Goal: Task Accomplishment & Management: Use online tool/utility

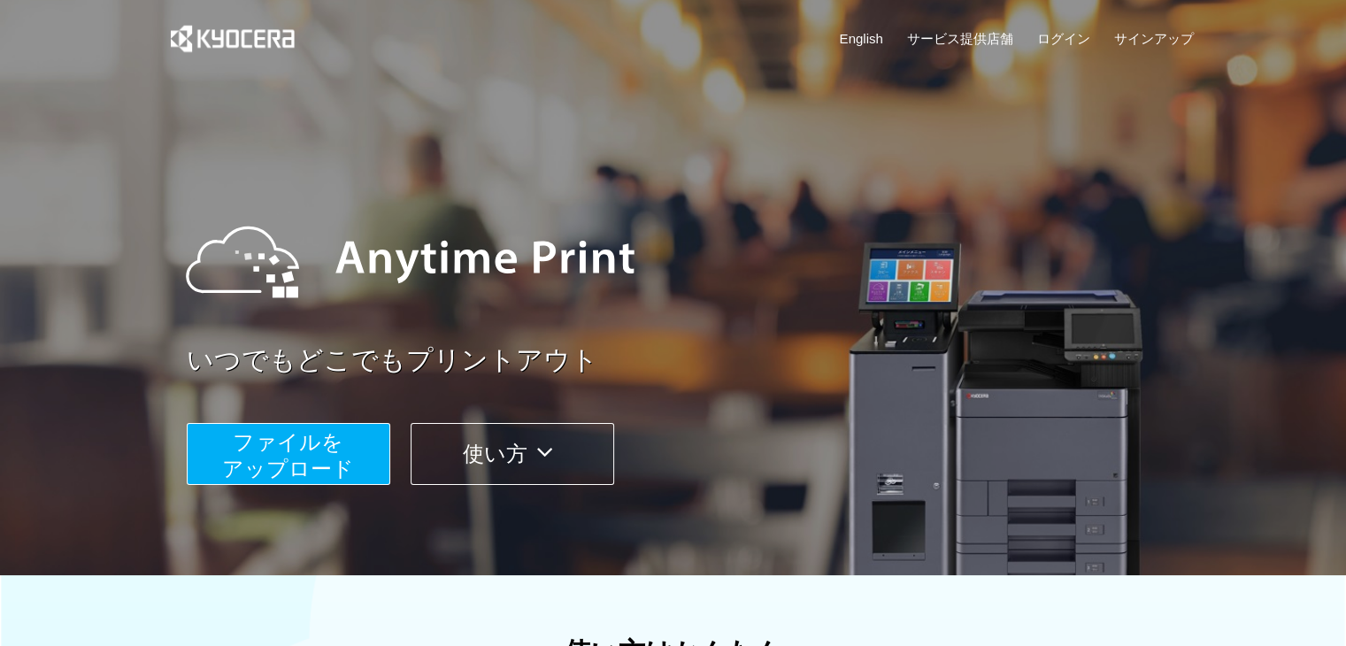
click at [327, 447] on span "ファイルを ​​アップロード" at bounding box center [288, 455] width 132 height 50
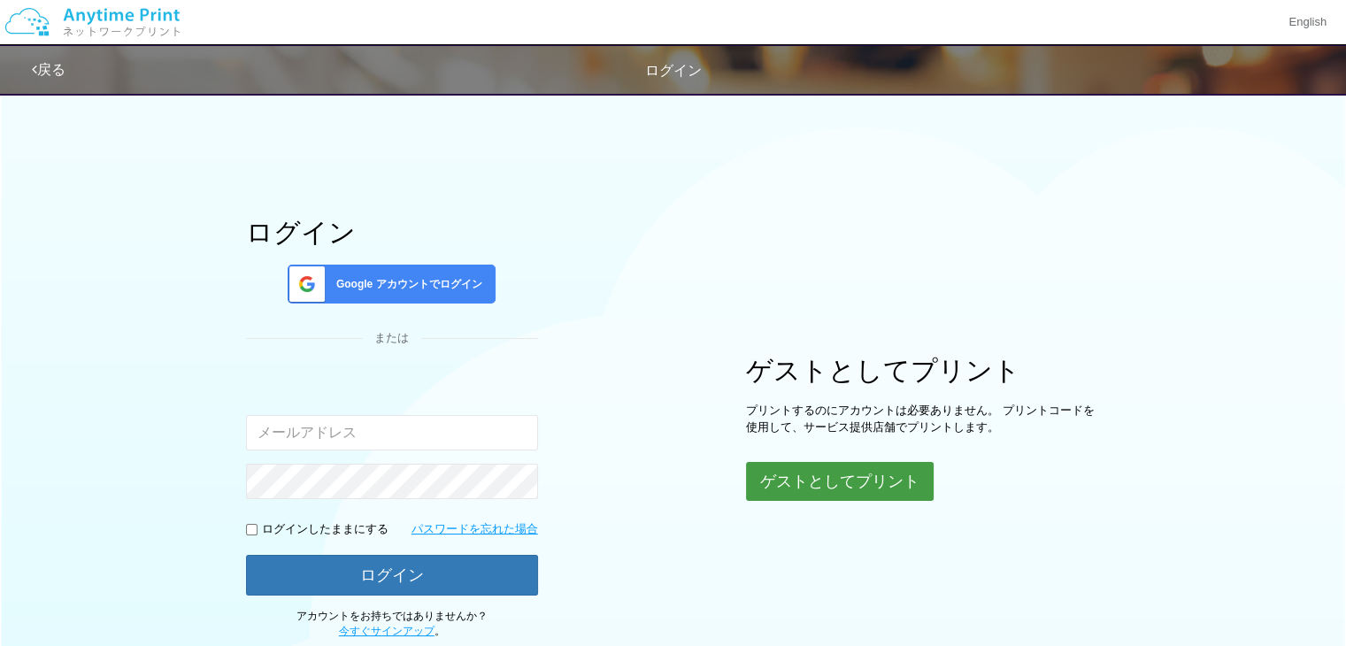
click at [853, 493] on button "ゲストとしてプリント" at bounding box center [840, 481] width 188 height 39
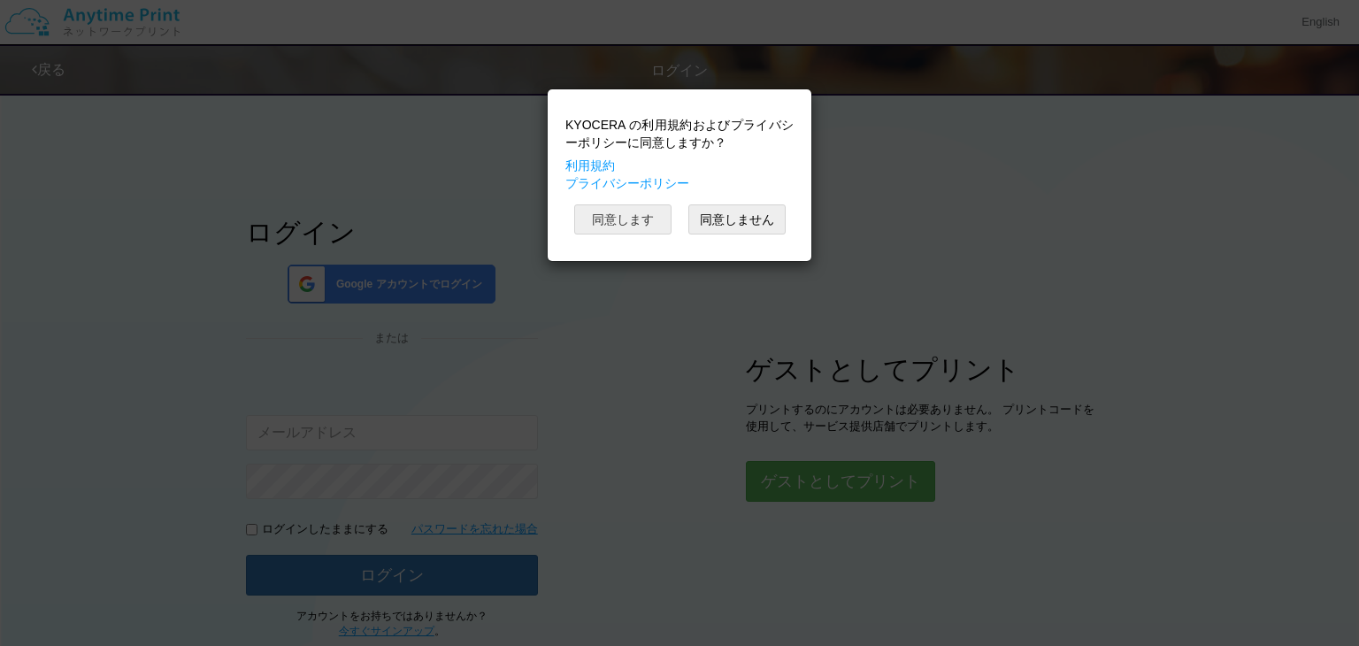
click at [638, 227] on button "同意します" at bounding box center [622, 219] width 97 height 30
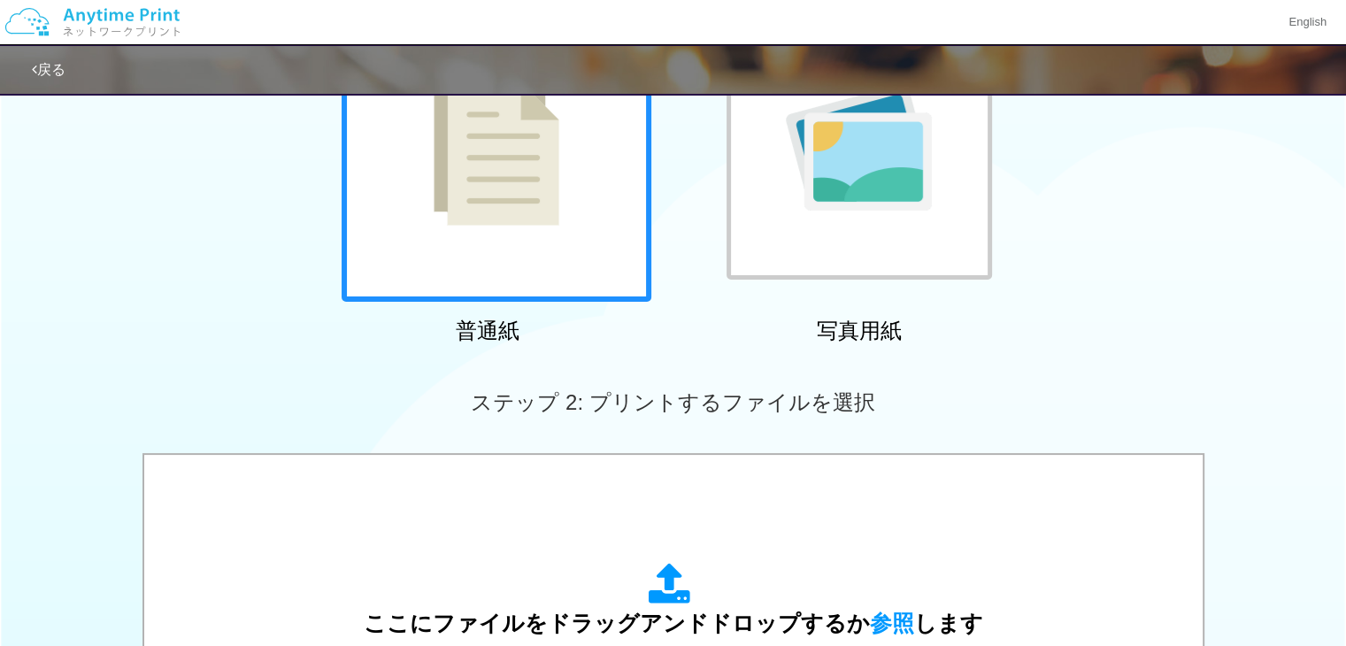
scroll to position [462, 0]
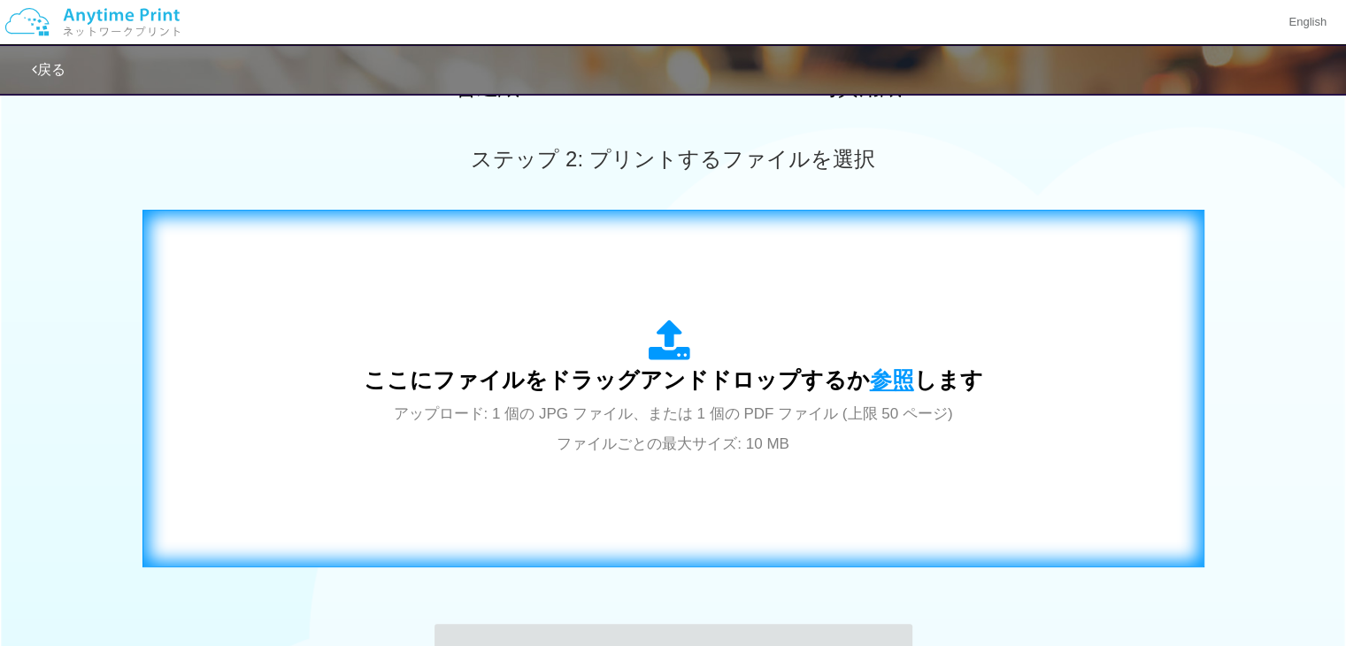
click at [878, 377] on span "参照" at bounding box center [892, 379] width 44 height 25
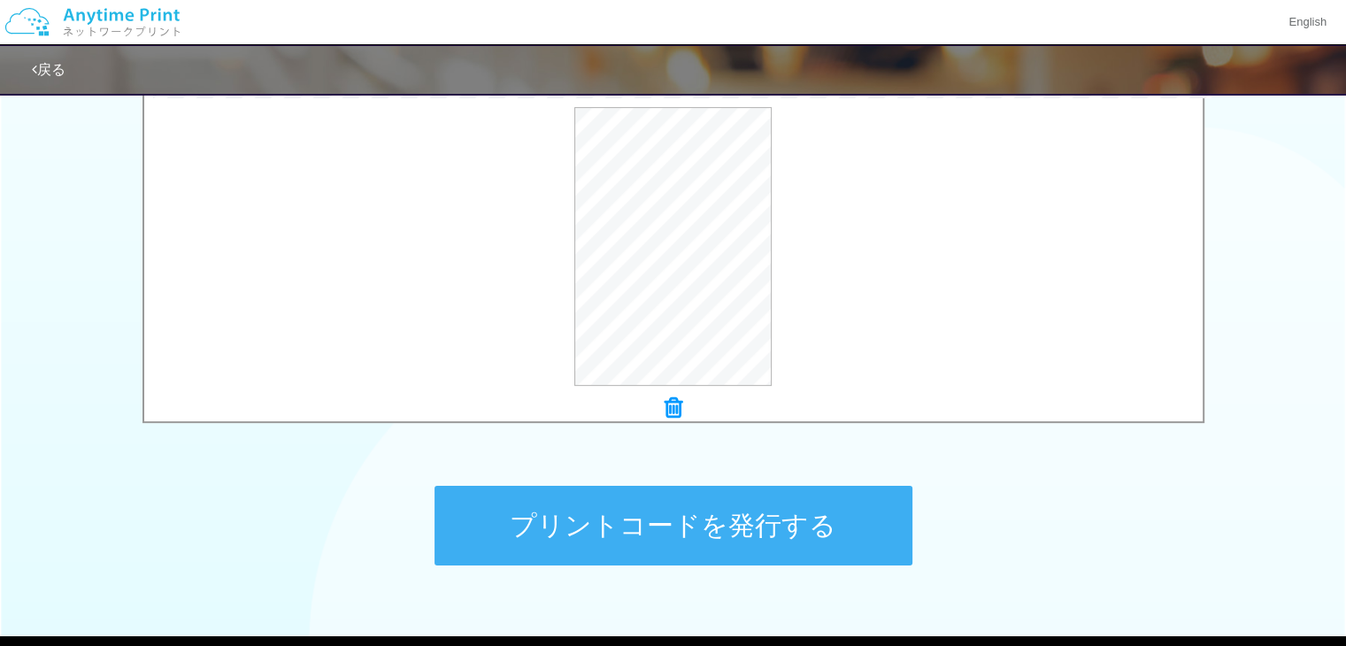
scroll to position [602, 0]
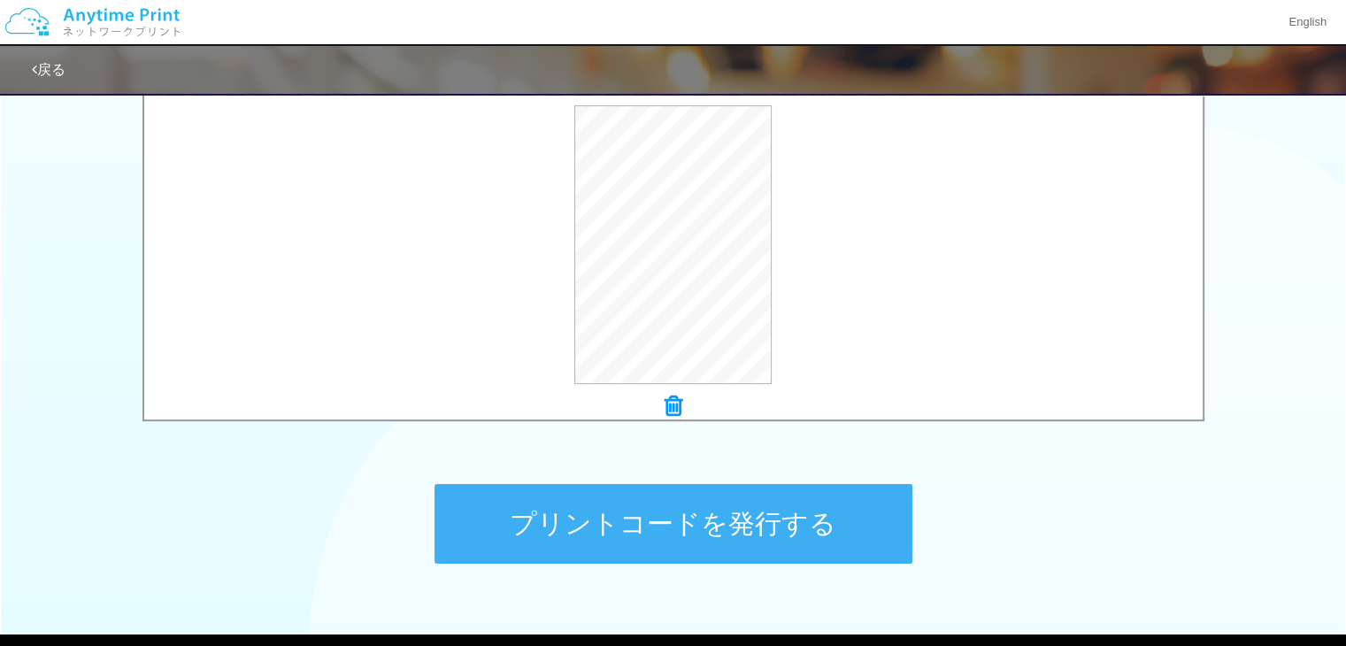
click at [789, 511] on button "プリントコードを発行する" at bounding box center [673, 524] width 478 height 80
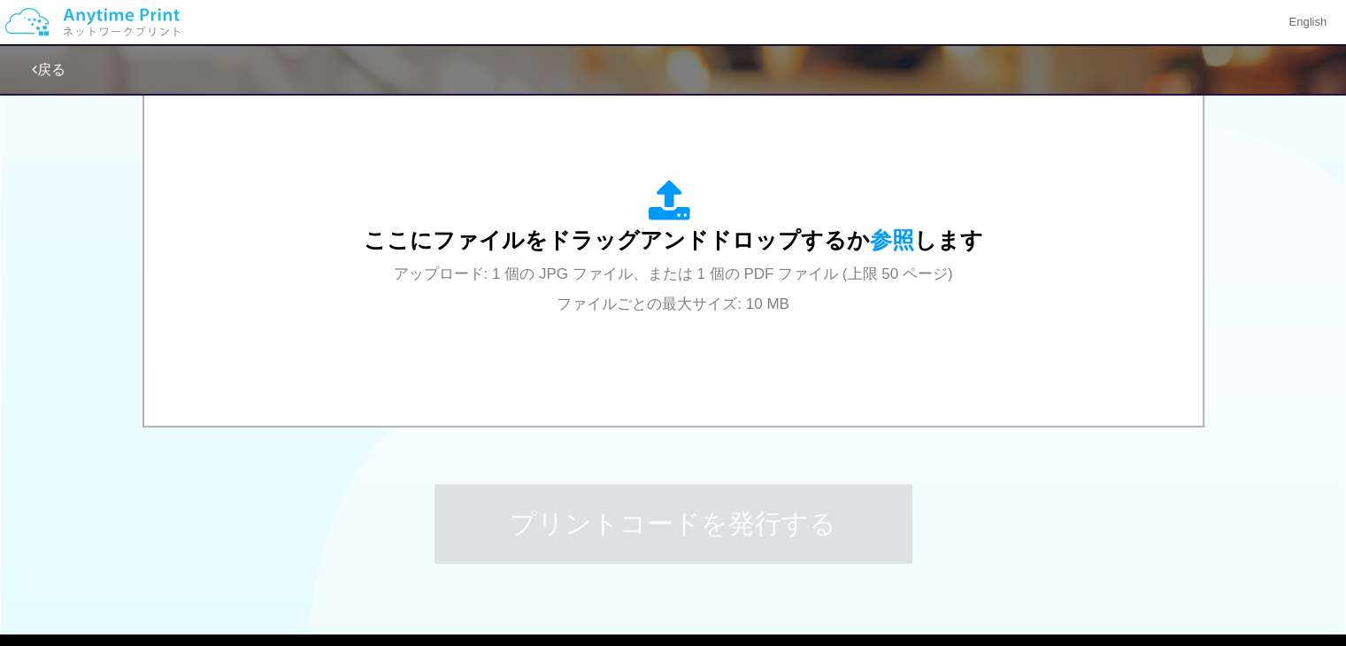
scroll to position [0, 0]
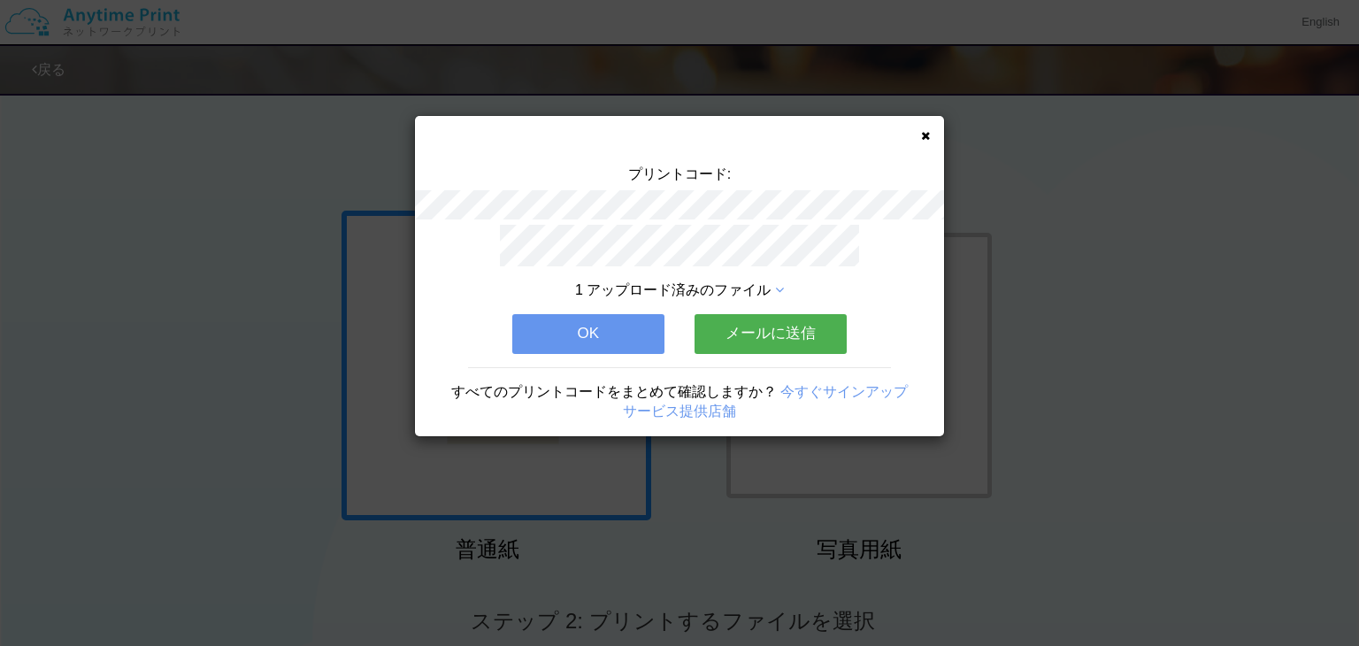
click at [600, 367] on div "すべてのプリントコードをまとめて確認しますか？ 今すぐサインアップ サービス提供店舗" at bounding box center [679, 395] width 529 height 56
click at [612, 337] on button "OK" at bounding box center [588, 333] width 152 height 39
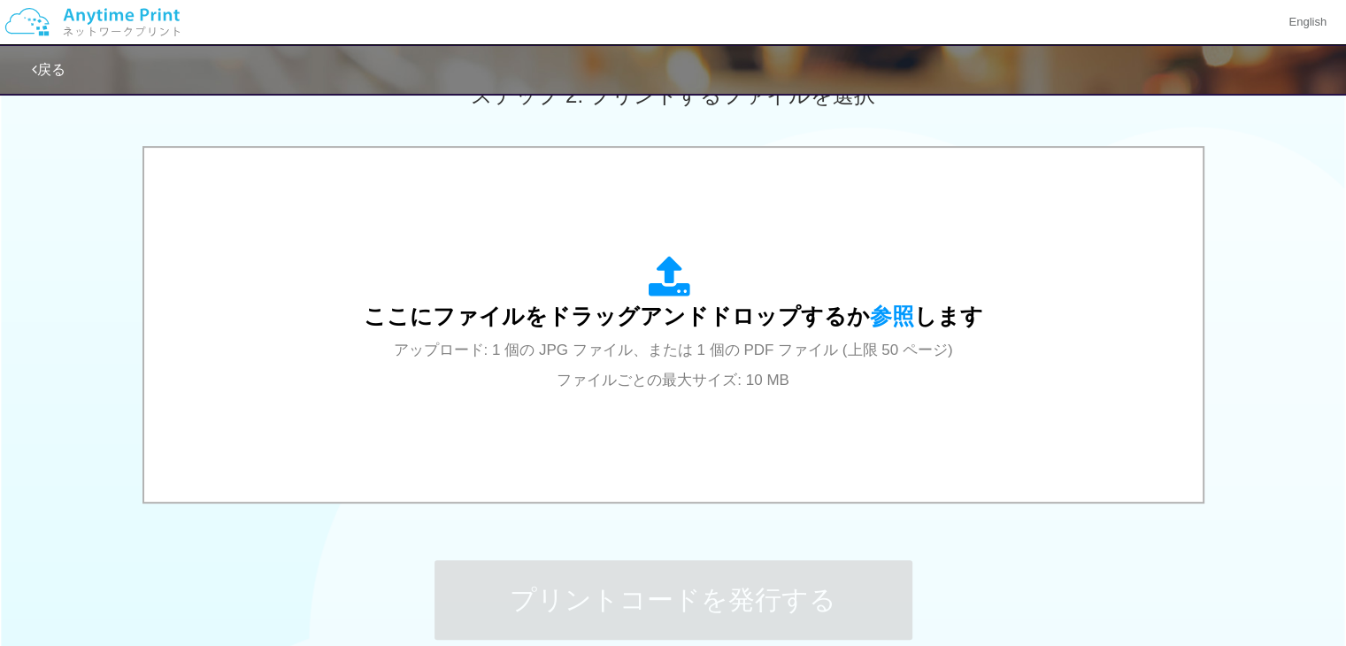
scroll to position [556, 0]
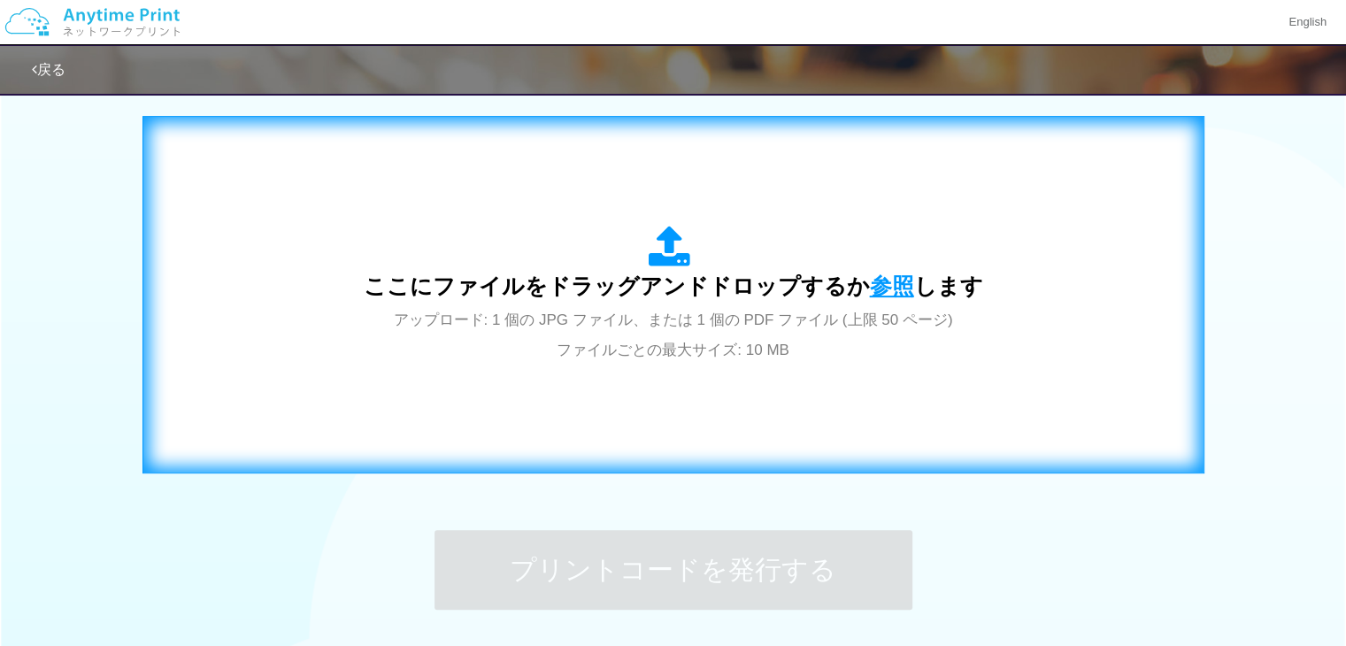
click at [903, 286] on span "参照" at bounding box center [892, 285] width 44 height 25
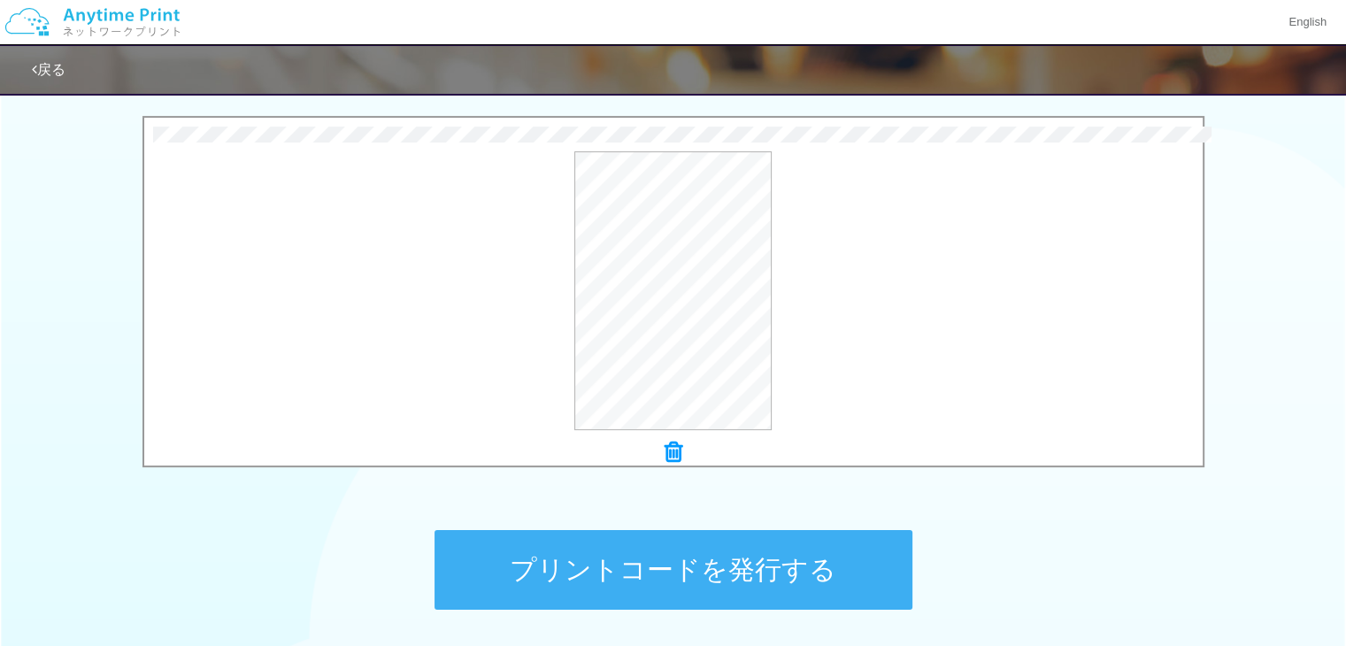
click at [734, 550] on button "プリントコードを発行する" at bounding box center [673, 570] width 478 height 80
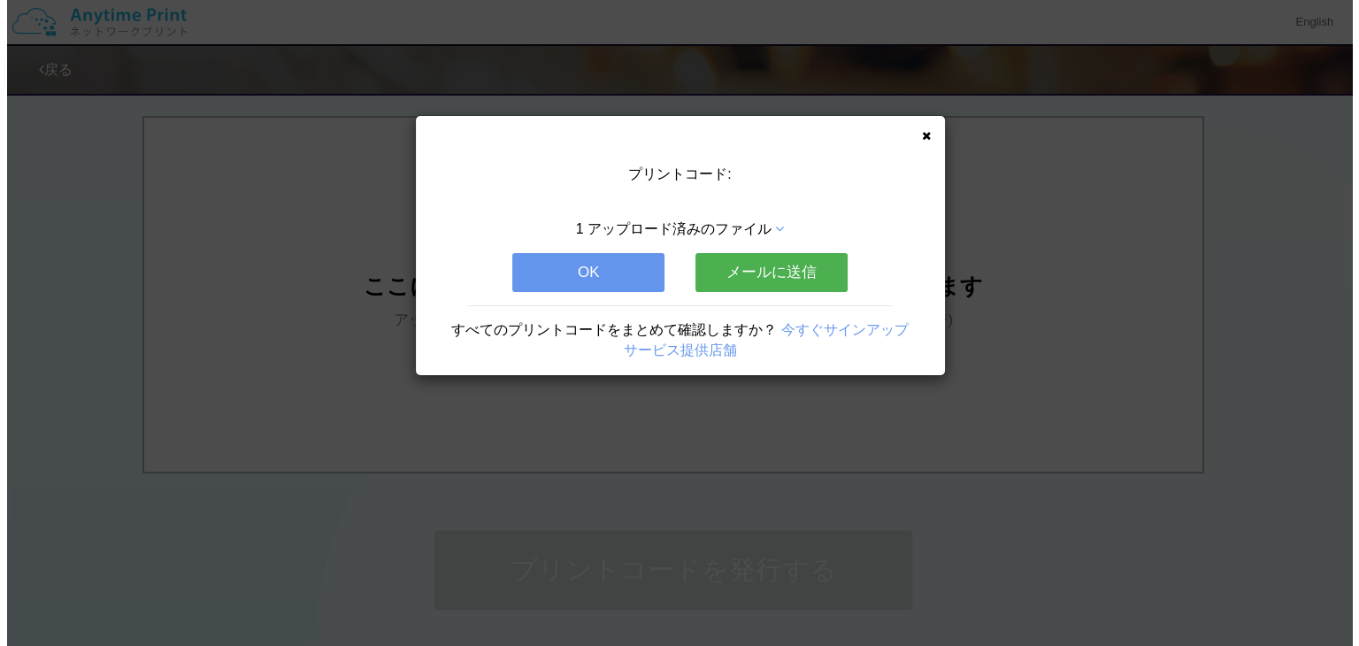
scroll to position [0, 0]
